Goal: Task Accomplishment & Management: Manage account settings

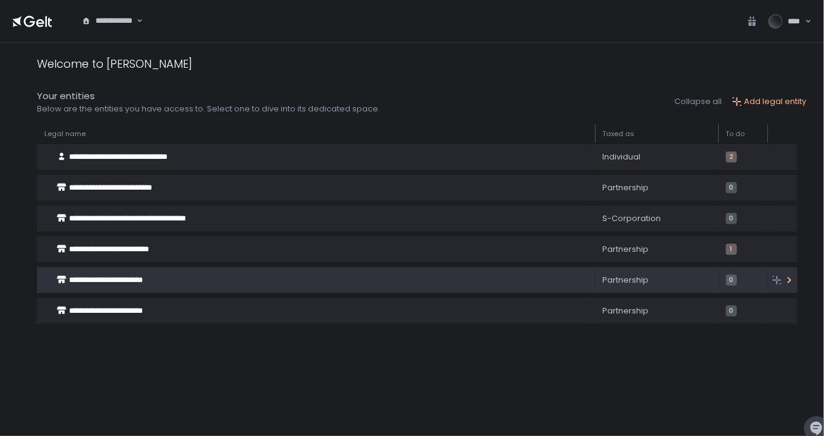
click at [80, 280] on span "**********" at bounding box center [106, 280] width 74 height 8
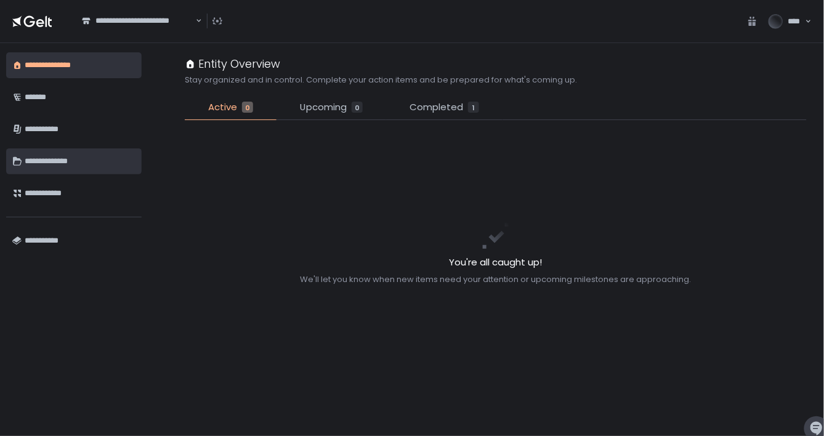
click at [46, 163] on div "**********" at bounding box center [80, 161] width 111 height 21
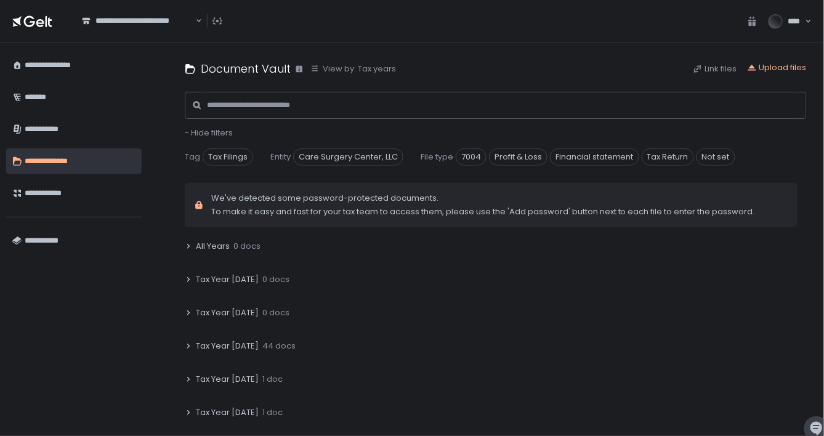
click at [235, 347] on span "Tax Year [DATE]" at bounding box center [227, 346] width 63 height 11
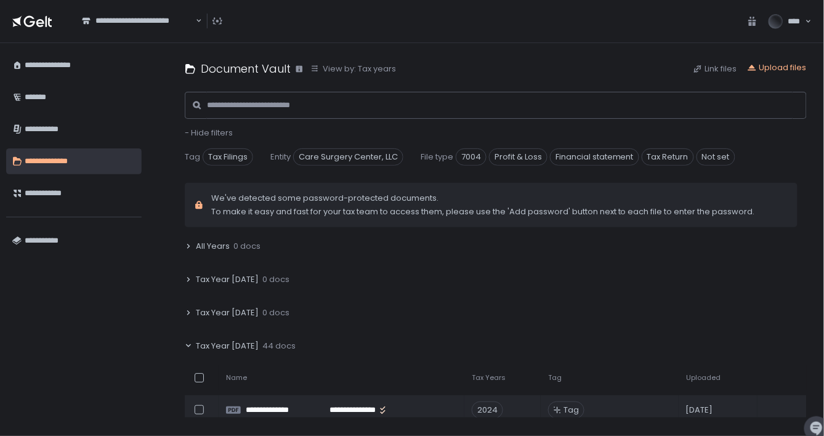
click at [226, 346] on span "Tax Year [DATE]" at bounding box center [227, 346] width 63 height 11
